Goal: Transaction & Acquisition: Purchase product/service

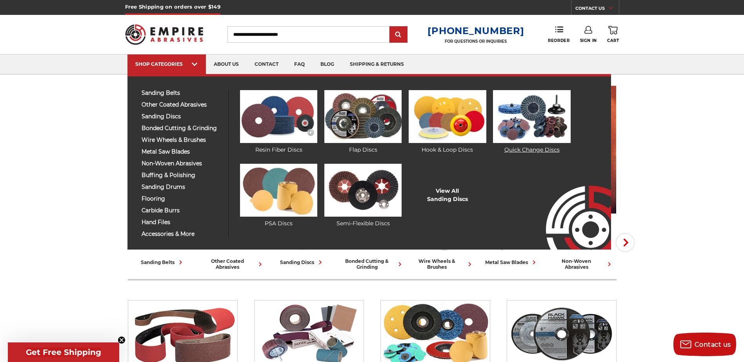
click at [526, 119] on img at bounding box center [531, 116] width 77 height 53
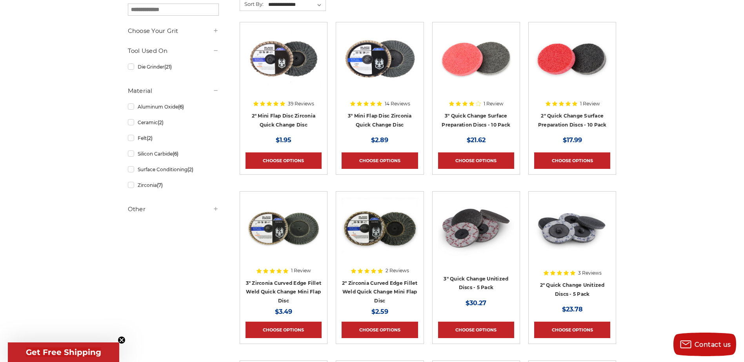
scroll to position [157, 0]
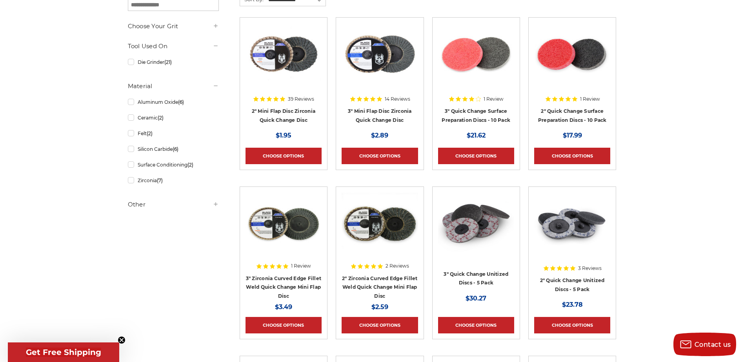
click at [553, 114] on div at bounding box center [572, 73] width 76 height 100
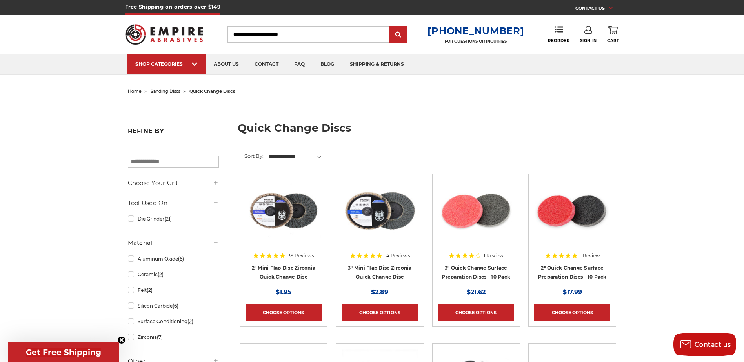
click at [295, 215] on img at bounding box center [284, 211] width 76 height 63
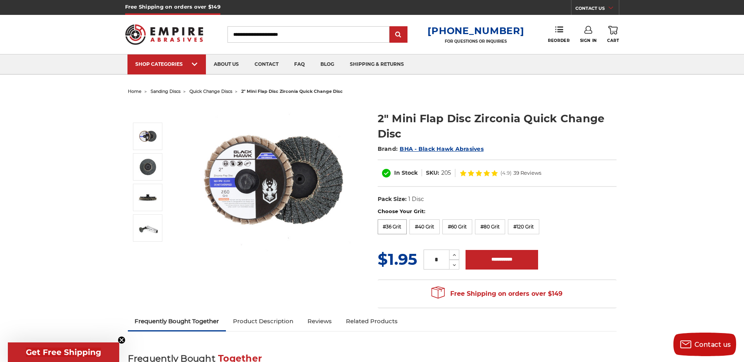
click at [398, 228] on label "#36 Grit" at bounding box center [392, 227] width 29 height 15
